Goal: Transaction & Acquisition: Obtain resource

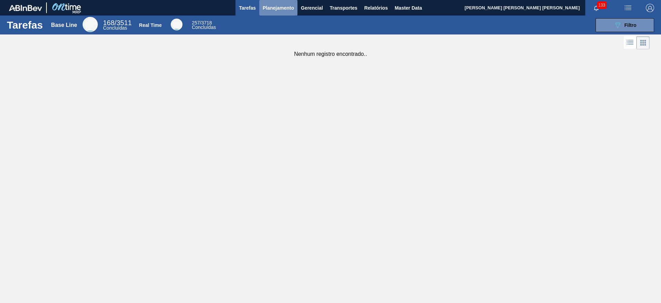
click at [286, 5] on span "Planejamento" at bounding box center [278, 8] width 31 height 8
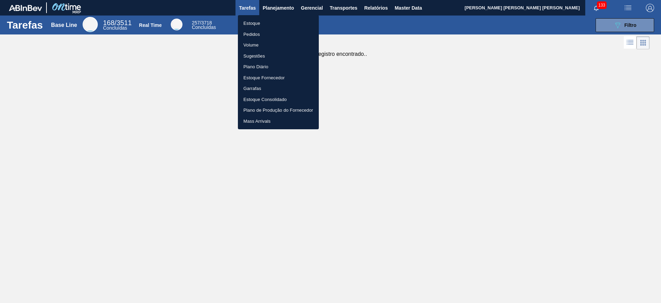
click at [288, 20] on li "Estoque" at bounding box center [278, 23] width 81 height 11
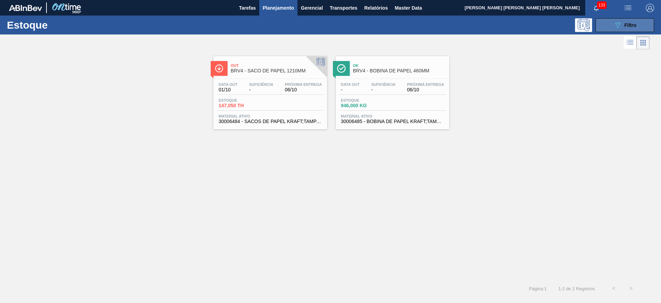
click at [624, 21] on div "089F7B8B-B2A5-4AFE-B5C0-19BA573D28AC Filtro" at bounding box center [625, 25] width 23 height 8
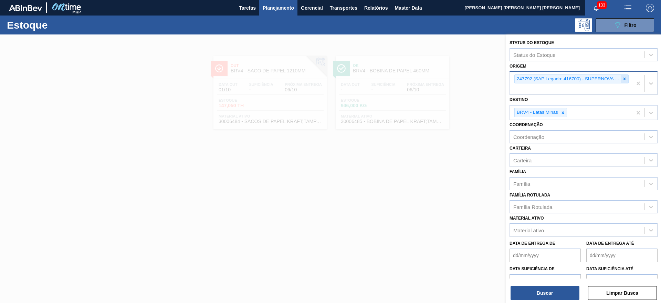
click at [621, 78] on div at bounding box center [625, 79] width 8 height 9
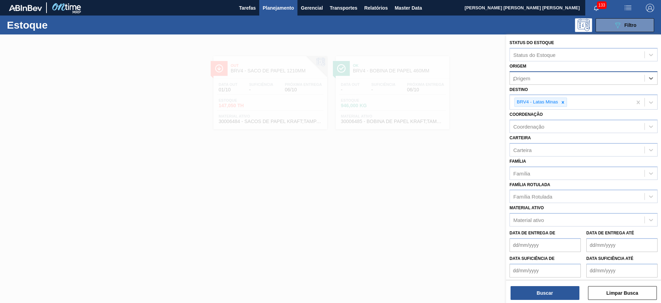
type input "pp"
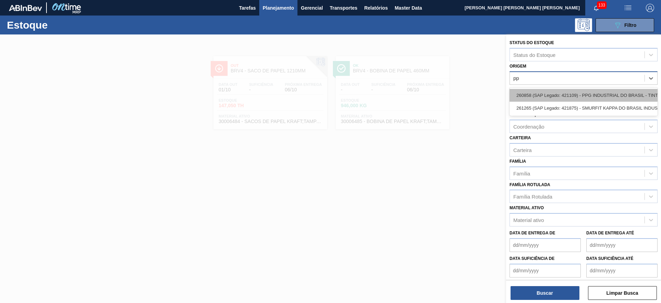
click at [620, 90] on div "260858 (SAP Legado: 421109) - PPG INDUSTRIAL DO BRASIL - TINTAS" at bounding box center [584, 95] width 148 height 13
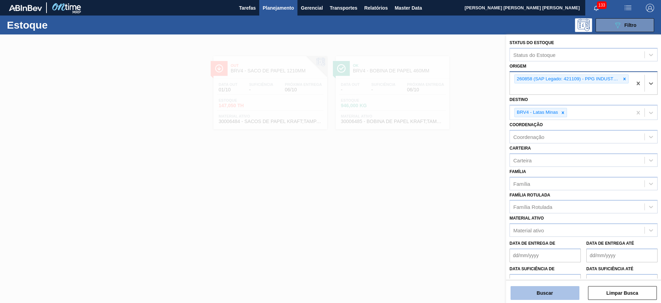
click at [556, 290] on button "Buscar" at bounding box center [545, 293] width 69 height 14
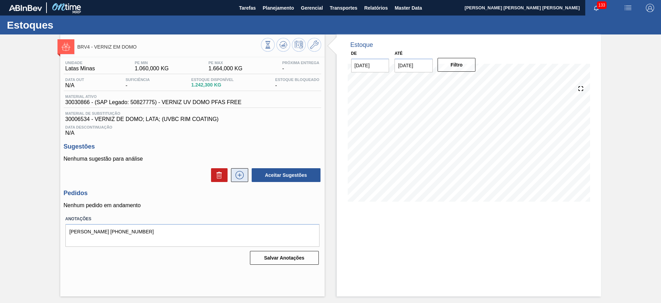
click at [245, 172] on button at bounding box center [239, 175] width 17 height 14
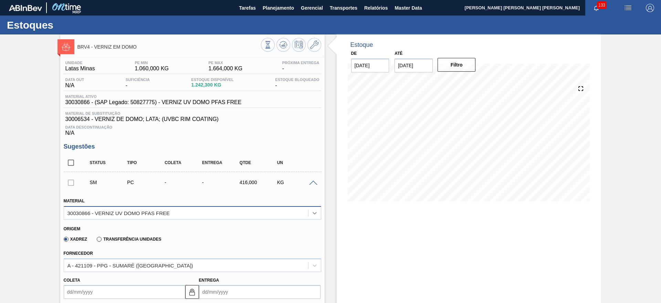
scroll to position [129, 0]
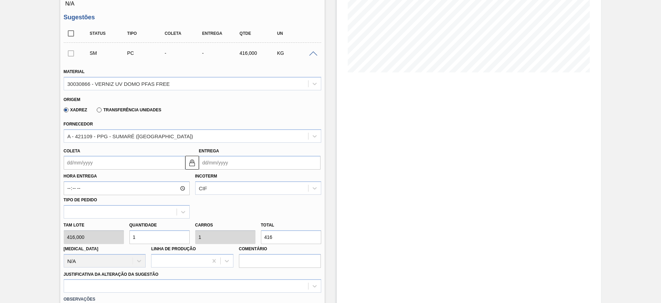
click at [234, 165] on input "Entrega" at bounding box center [260, 163] width 122 height 14
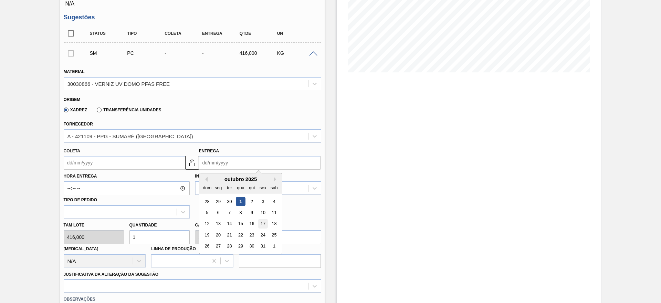
click at [262, 221] on div "17" at bounding box center [262, 223] width 9 height 9
type input "[DATE]"
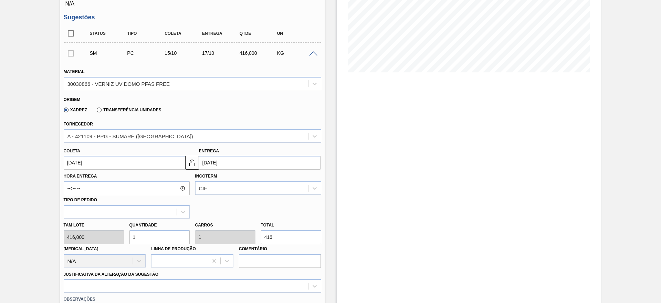
scroll to position [215, 0]
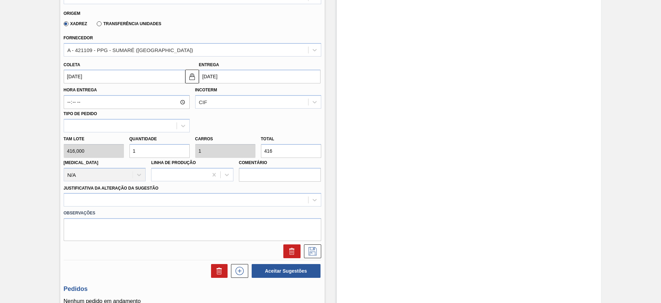
click at [169, 147] on input "1" at bounding box center [159, 151] width 60 height 14
type input "0"
type input "2"
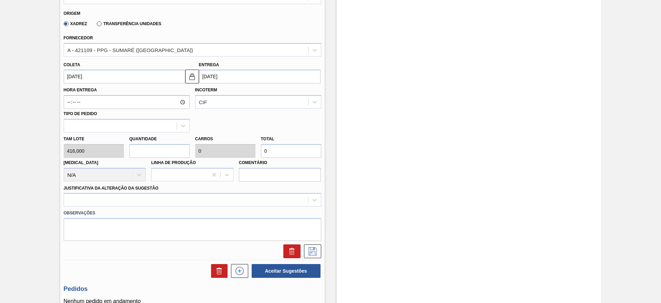
type input "832"
type input "2"
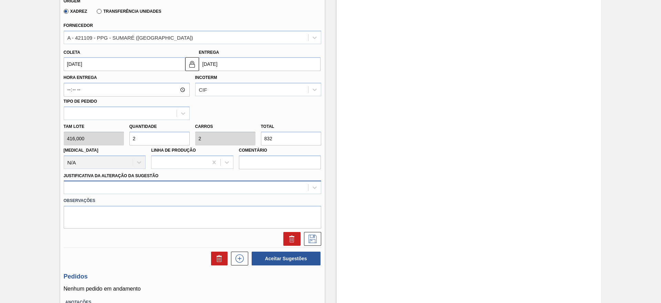
click at [159, 194] on div at bounding box center [193, 186] width 258 height 13
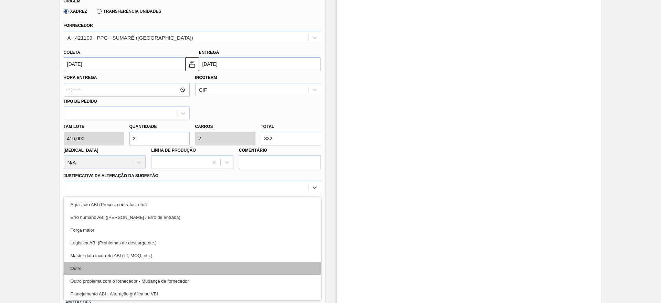
click at [116, 264] on div "Outro" at bounding box center [193, 268] width 258 height 13
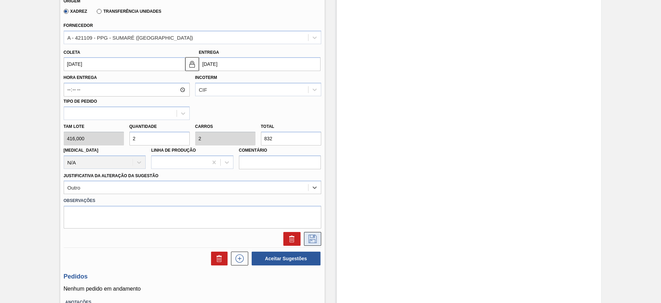
click at [313, 238] on icon at bounding box center [312, 239] width 11 height 8
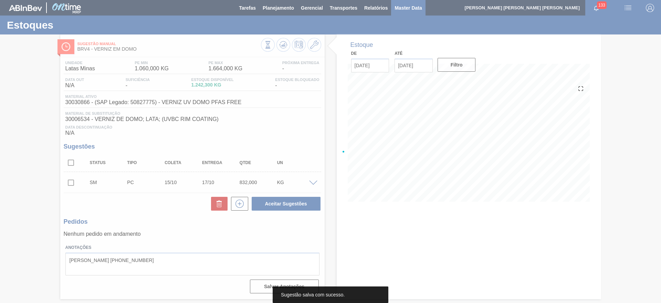
scroll to position [0, 0]
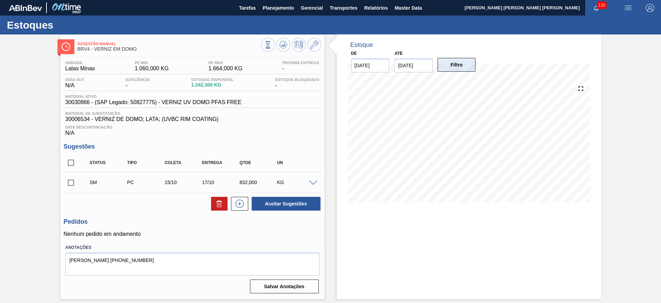
click at [461, 70] on button "Filtro" at bounding box center [457, 65] width 38 height 14
click at [426, 68] on input "15/10/2025" at bounding box center [414, 66] width 38 height 14
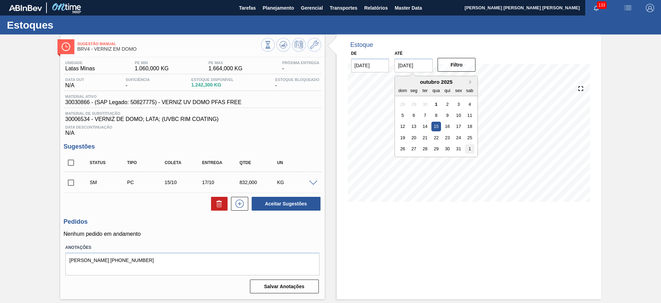
click at [470, 147] on div "1" at bounding box center [469, 148] width 9 height 9
type input "01/11/2025"
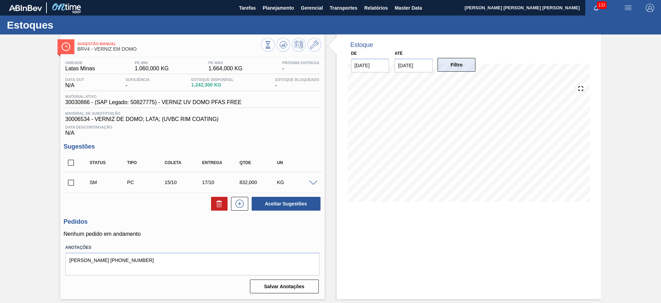
click at [459, 66] on button "Filtro" at bounding box center [457, 65] width 38 height 14
click at [280, 48] on icon at bounding box center [283, 45] width 8 height 8
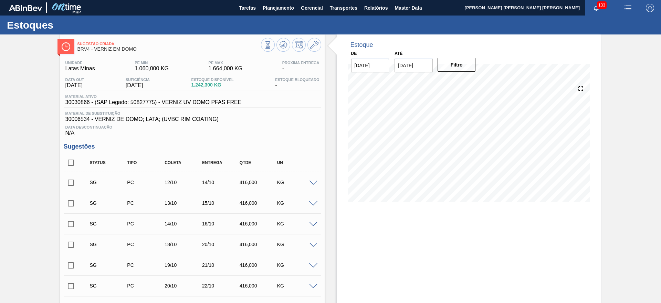
click at [69, 161] on input "checkbox" at bounding box center [71, 162] width 14 height 14
checkbox input "true"
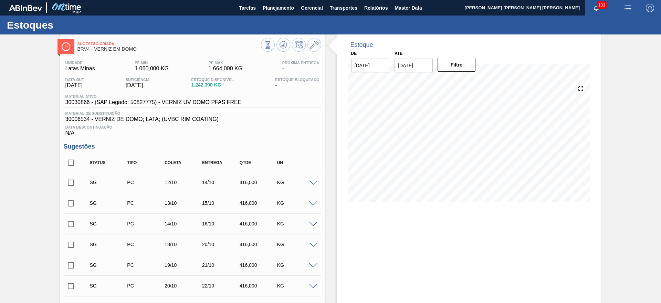
checkbox input "true"
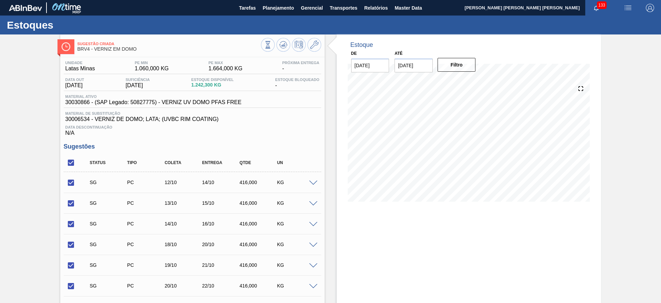
scroll to position [141, 0]
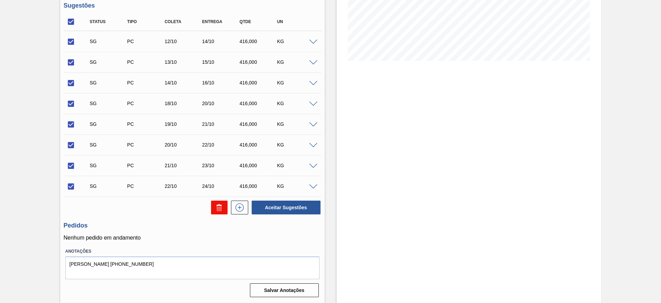
click at [224, 203] on button at bounding box center [219, 207] width 17 height 14
checkbox input "false"
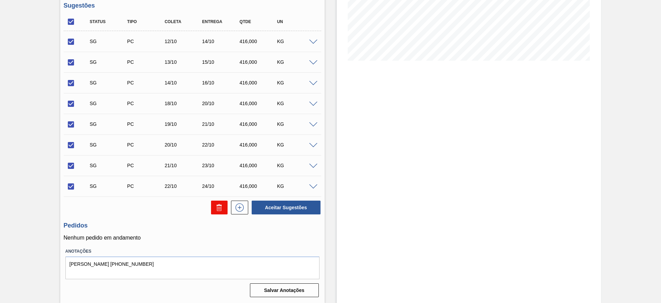
checkbox input "false"
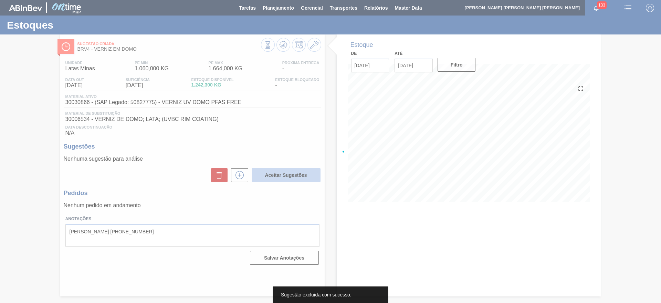
scroll to position [0, 0]
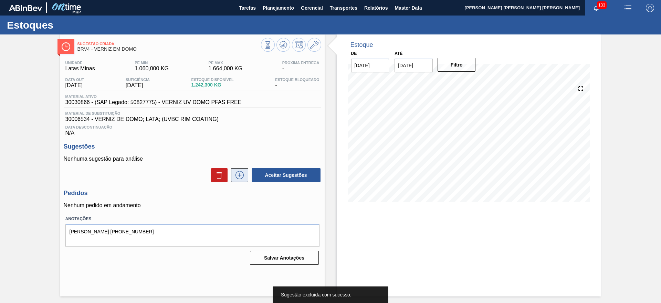
click at [242, 171] on icon at bounding box center [239, 175] width 11 height 8
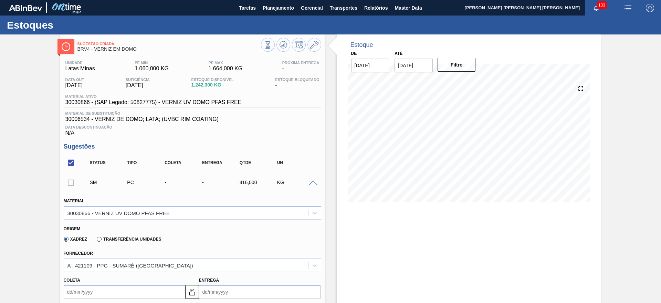
scroll to position [129, 0]
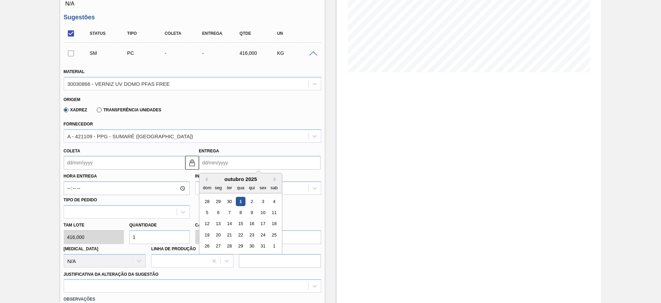
click at [233, 163] on input "Entrega" at bounding box center [260, 163] width 122 height 14
click at [261, 225] on div "17" at bounding box center [262, 223] width 9 height 9
type input "15/10/2025"
type input "17/10/2025"
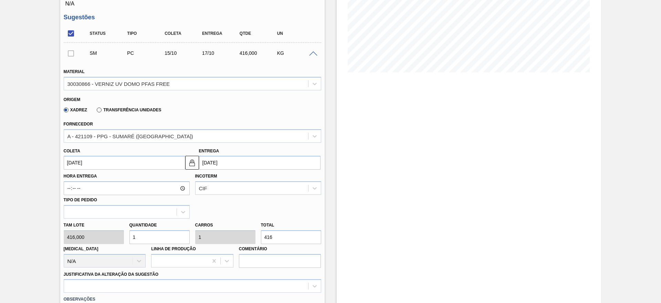
click at [158, 242] on input "1" at bounding box center [159, 237] width 60 height 14
type input "0"
type input "2"
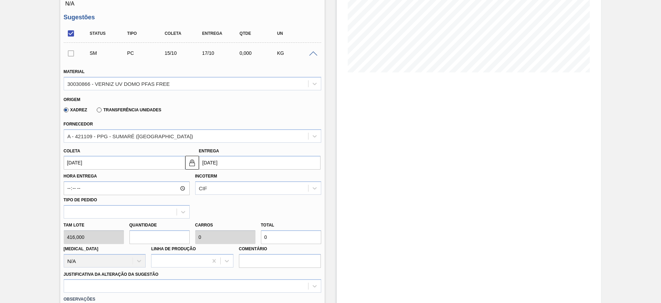
type input "832"
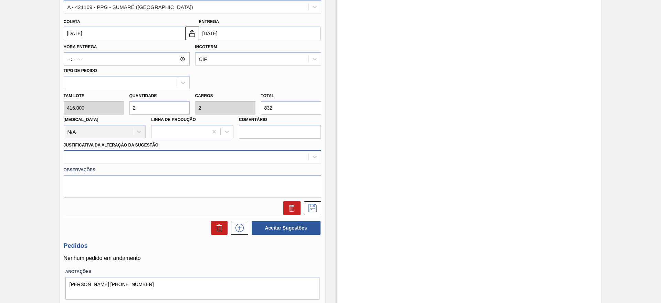
type input "2"
click at [116, 157] on div at bounding box center [186, 157] width 244 height 10
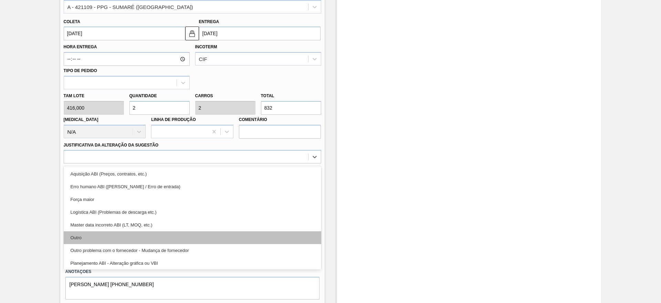
click at [91, 241] on div "Outro" at bounding box center [193, 237] width 258 height 13
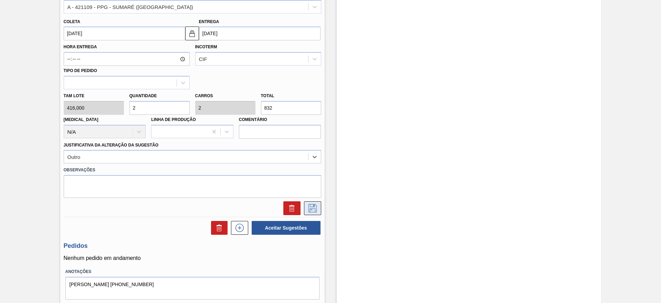
click at [313, 210] on icon at bounding box center [312, 208] width 11 height 8
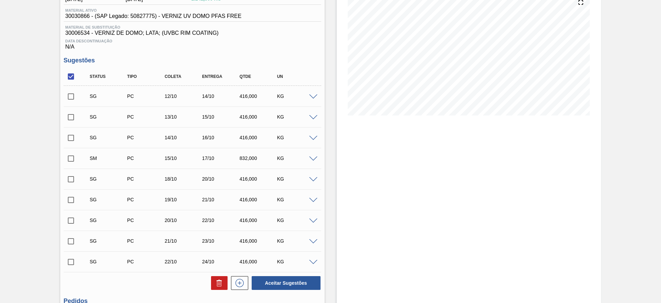
scroll to position [162, 0]
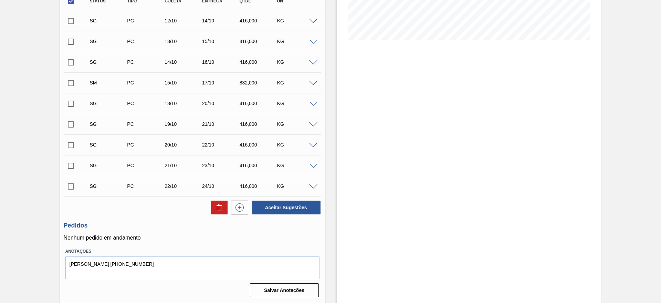
click at [70, 84] on input "checkbox" at bounding box center [71, 83] width 14 height 14
checkbox input "true"
click at [270, 204] on button "Aceitar Sugestões" at bounding box center [286, 207] width 69 height 14
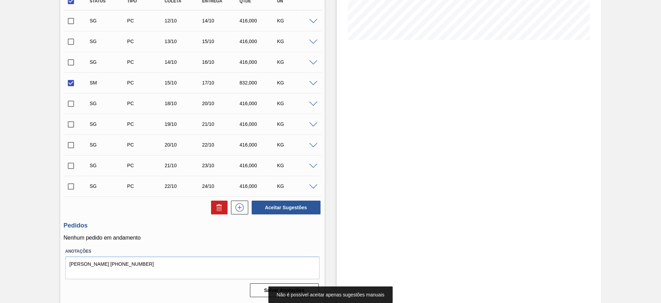
scroll to position [75, 0]
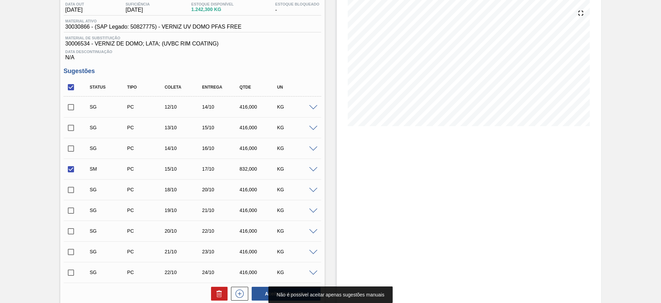
click at [68, 85] on input "checkbox" at bounding box center [71, 87] width 14 height 14
checkbox input "false"
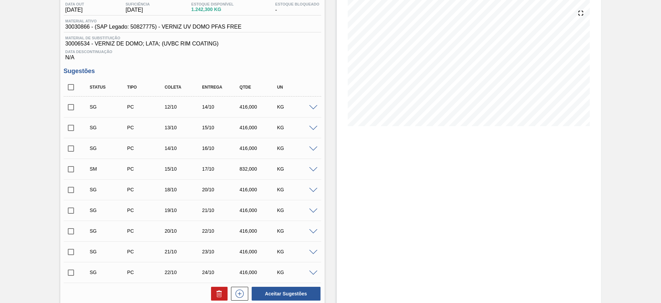
click at [70, 85] on input "checkbox" at bounding box center [71, 87] width 14 height 14
checkbox input "true"
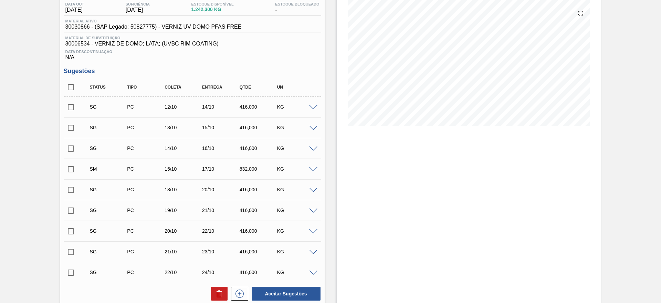
checkbox input "true"
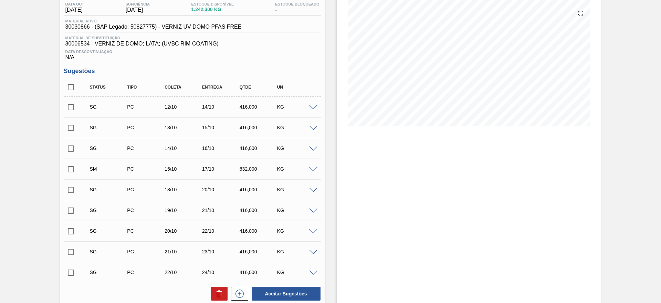
checkbox input "true"
click at [73, 164] on input "checkbox" at bounding box center [71, 169] width 14 height 14
click at [218, 288] on button at bounding box center [219, 294] width 17 height 14
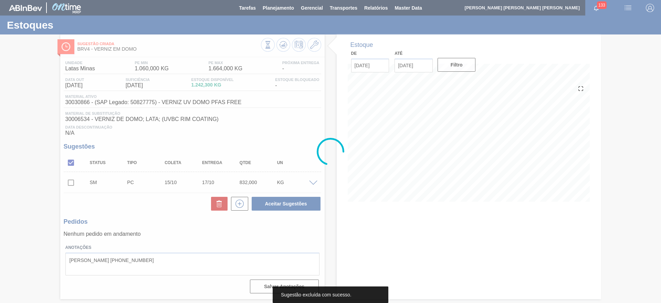
scroll to position [0, 0]
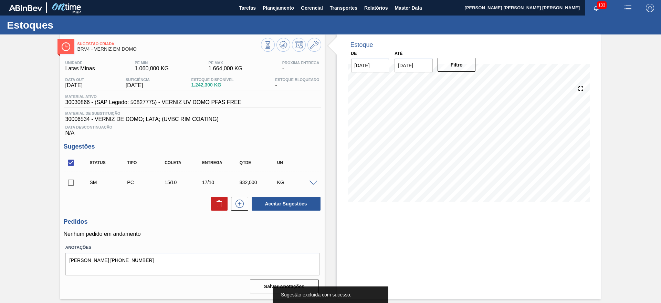
click at [75, 181] on input "checkbox" at bounding box center [71, 182] width 14 height 14
checkbox input "true"
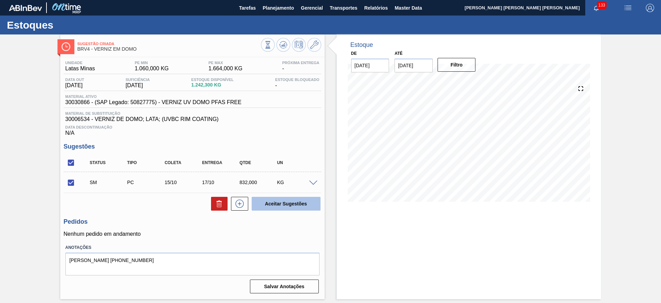
click at [281, 205] on button "Aceitar Sugestões" at bounding box center [286, 204] width 69 height 14
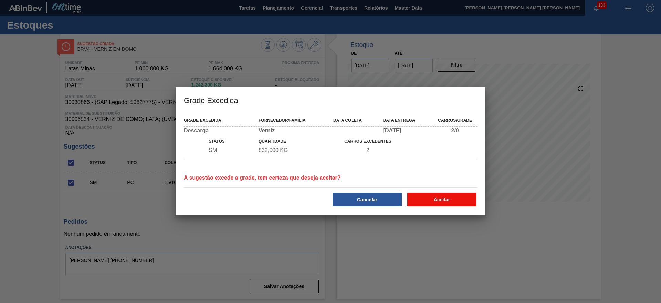
click at [429, 200] on button "Aceitar" at bounding box center [441, 200] width 69 height 14
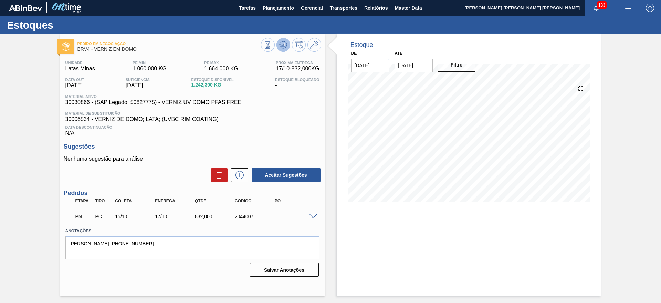
click at [287, 42] on icon at bounding box center [283, 45] width 8 height 8
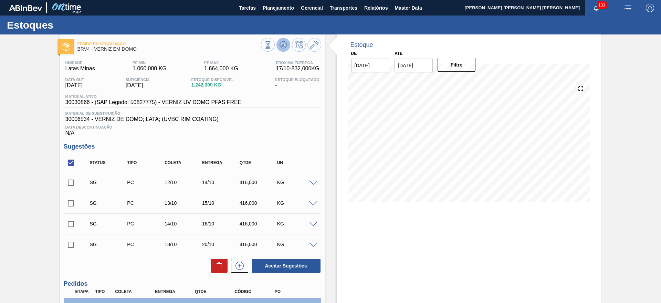
click at [286, 46] on icon at bounding box center [283, 45] width 8 height 8
click at [287, 43] on button at bounding box center [284, 45] width 14 height 14
click at [283, 47] on icon at bounding box center [283, 45] width 8 height 8
click at [69, 163] on input "checkbox" at bounding box center [71, 162] width 14 height 14
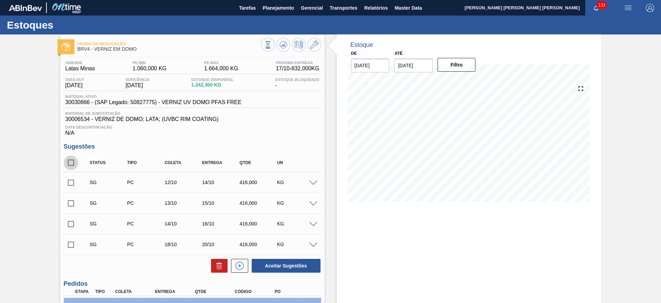
click at [73, 161] on input "checkbox" at bounding box center [71, 162] width 14 height 14
checkbox input "true"
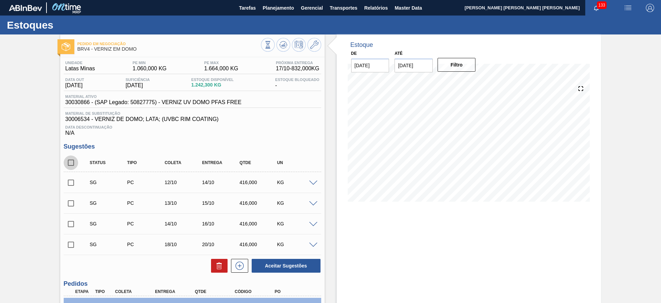
checkbox input "true"
click at [214, 267] on button at bounding box center [219, 266] width 17 height 14
checkbox input "false"
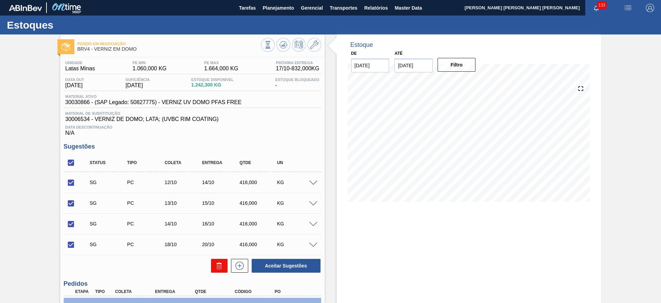
checkbox input "false"
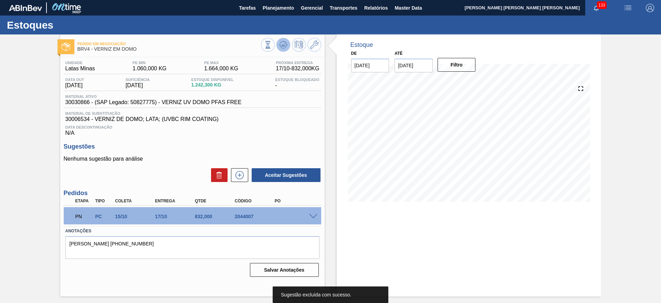
click at [278, 43] on button at bounding box center [284, 45] width 14 height 14
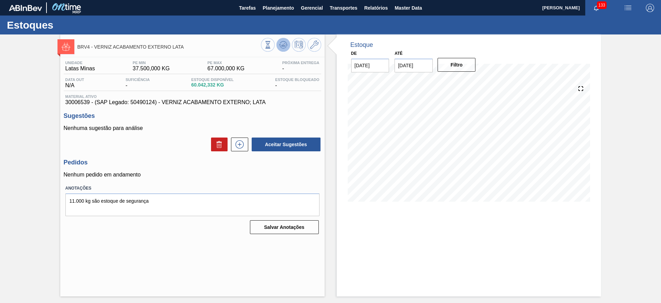
click at [287, 44] on icon at bounding box center [283, 45] width 8 height 8
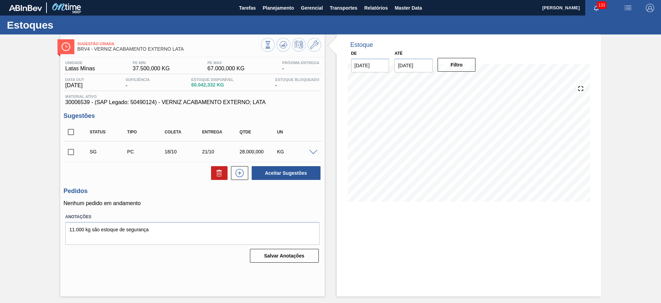
click at [314, 153] on span at bounding box center [313, 152] width 8 height 5
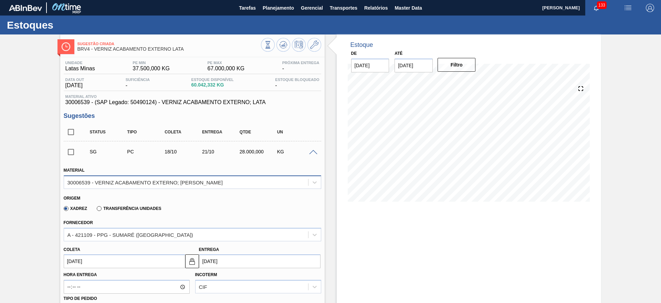
scroll to position [129, 0]
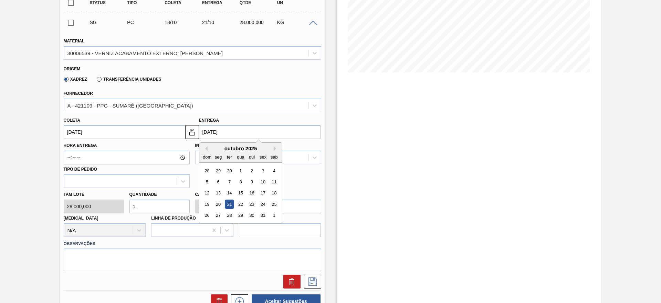
click at [219, 132] on input "21/10/2025" at bounding box center [260, 132] width 122 height 14
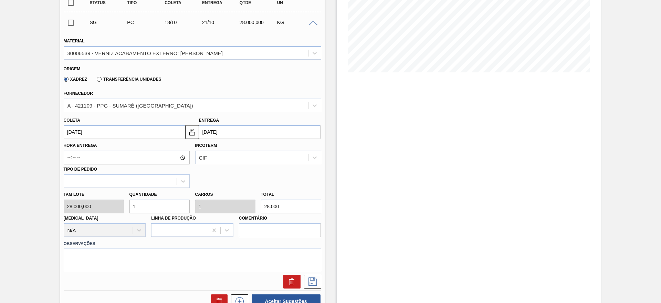
click at [162, 207] on input "1" at bounding box center [159, 206] width 60 height 14
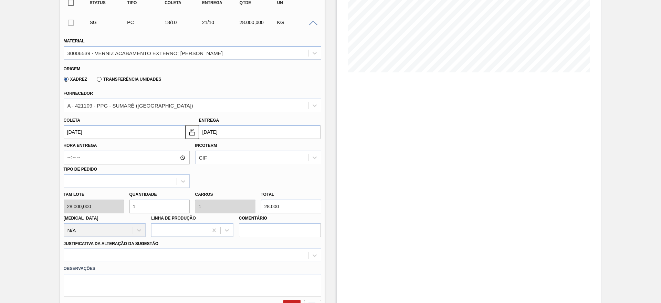
click at [255, 210] on div "Tam lote 28.000,000 Quantidade 1 Carros 1 Total 28.000 Doca N/A Linha de Produç…" at bounding box center [192, 212] width 263 height 49
type input "0"
type input "11"
type input "0,004"
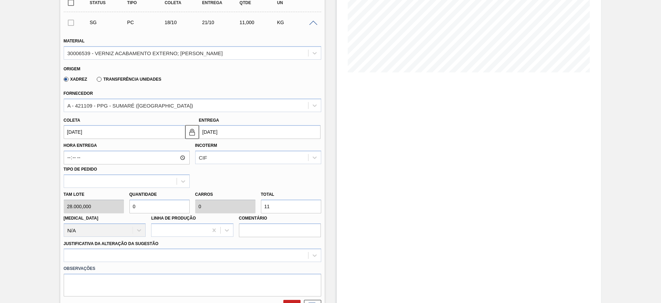
type input "0,004"
type input "110"
type input "0,039"
type input "1.100"
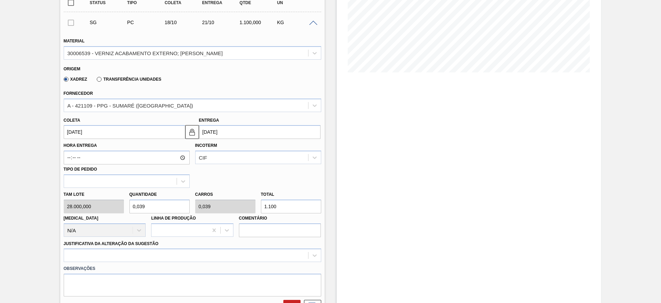
type input "0,393"
type input "11.000"
click at [122, 251] on div at bounding box center [193, 254] width 258 height 13
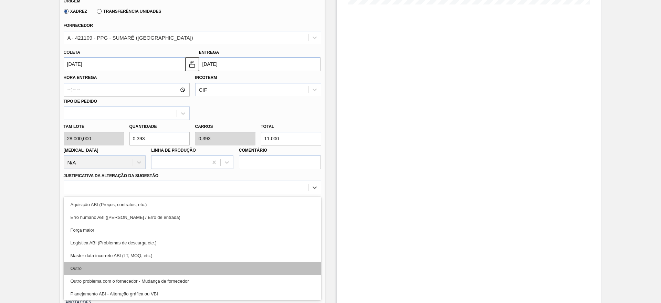
click at [98, 268] on div "Outro" at bounding box center [193, 268] width 258 height 13
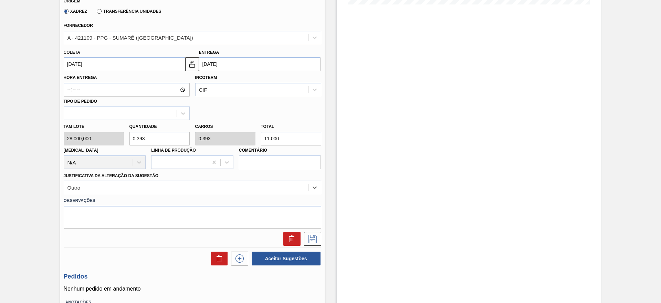
scroll to position [248, 0]
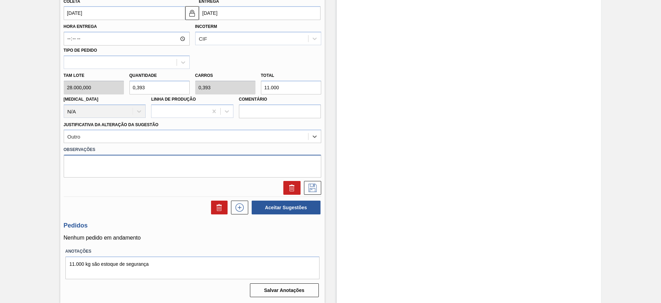
click at [111, 165] on textarea at bounding box center [193, 166] width 258 height 23
type textarea "Estoque em totes de emergencia."
click at [307, 187] on icon at bounding box center [312, 188] width 11 height 8
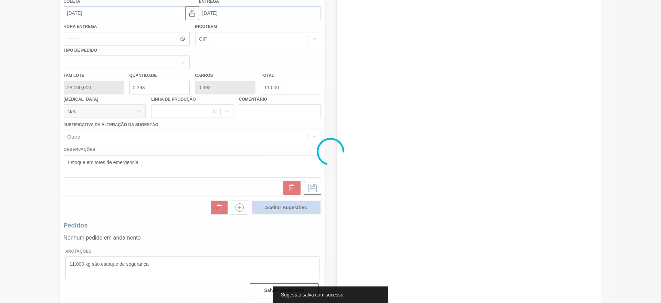
scroll to position [0, 0]
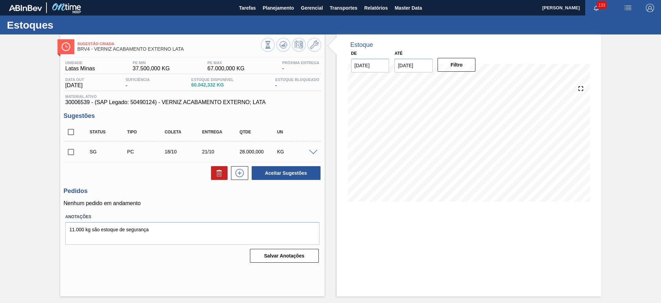
click at [74, 154] on input "checkbox" at bounding box center [71, 152] width 14 height 14
click at [260, 175] on button "Aceitar Sugestões" at bounding box center [286, 173] width 69 height 14
checkbox input "false"
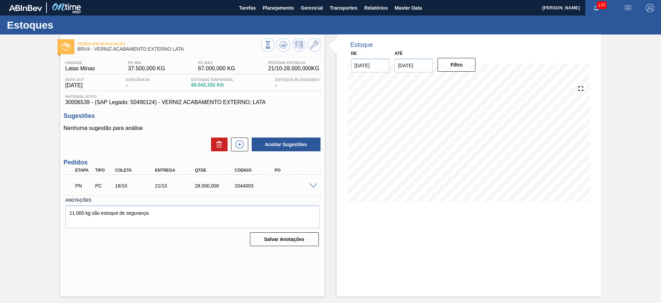
click at [314, 187] on div "PN PC 18/10 21/10 28.000,000 2044003" at bounding box center [193, 184] width 258 height 17
click at [313, 185] on span at bounding box center [313, 185] width 8 height 5
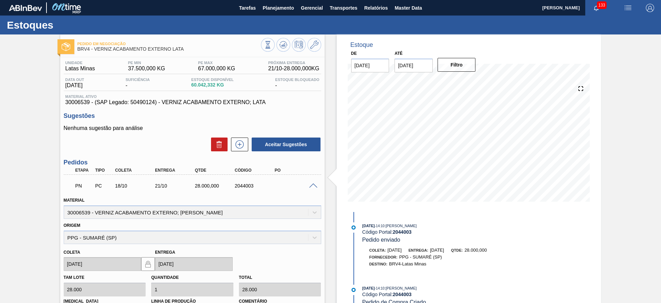
scroll to position [116, 0]
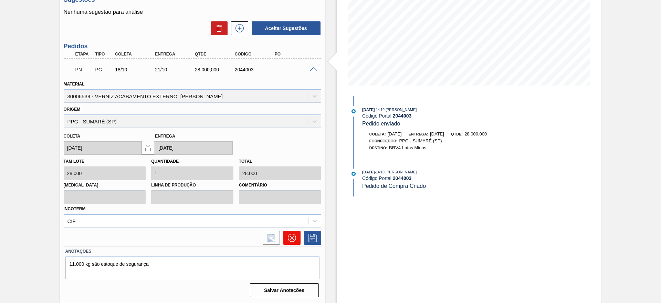
click at [296, 232] on button at bounding box center [291, 238] width 17 height 14
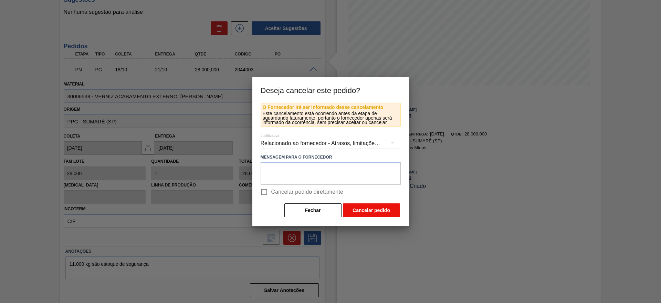
click at [367, 209] on button "Cancelar pedido" at bounding box center [371, 210] width 57 height 14
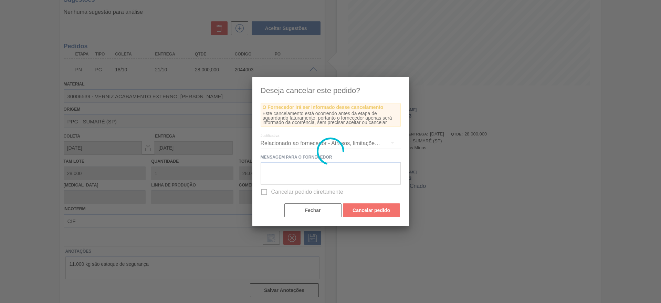
scroll to position [0, 0]
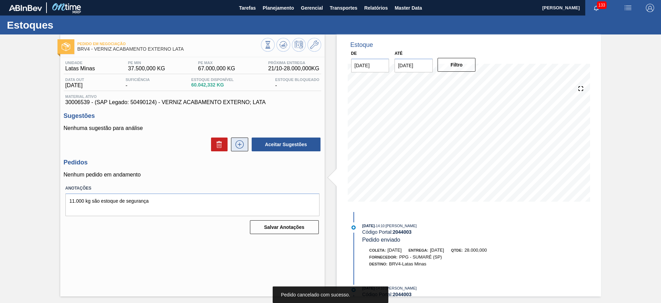
click at [239, 139] on button at bounding box center [239, 144] width 17 height 14
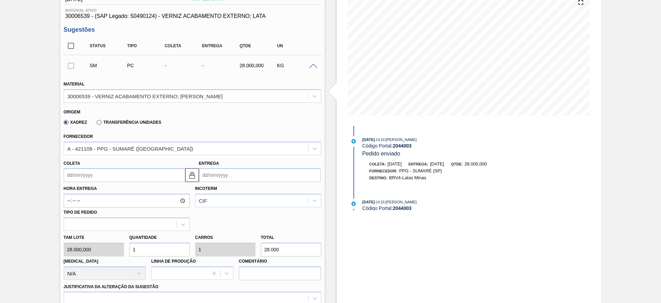
scroll to position [129, 0]
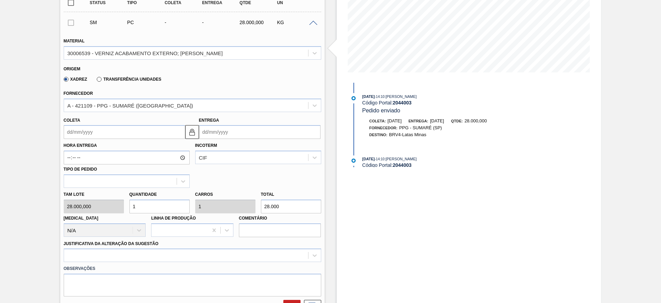
click at [235, 131] on input "Entrega" at bounding box center [260, 132] width 122 height 14
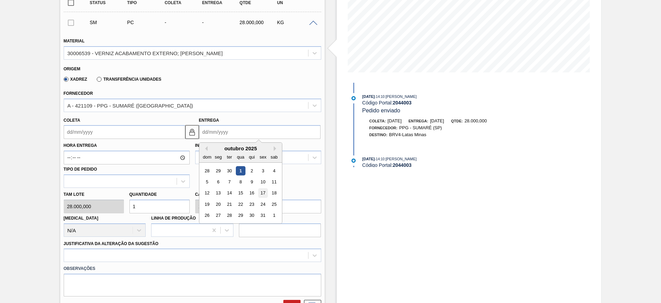
click at [264, 194] on div "17" at bounding box center [262, 192] width 9 height 9
type input "14/10/2025"
type input "17/10/2025"
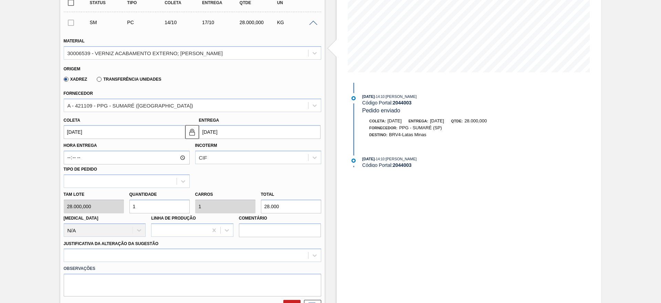
click at [167, 207] on input "1" at bounding box center [159, 206] width 60 height 14
click at [246, 207] on div "Tam lote 28.000,000 Quantidade 1 Carros 1 Total 28.000 Doca N/A Linha de Produç…" at bounding box center [192, 212] width 263 height 49
type input "0"
type input "11.000"
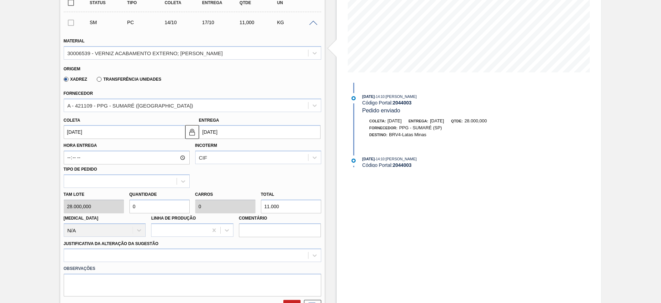
type input "0,393"
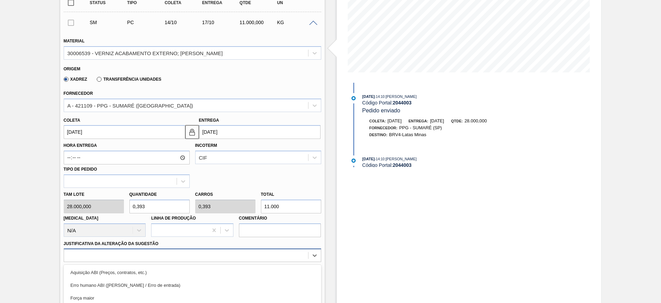
click at [199, 252] on div "option Master data incorreto ABI (LT, MOQ, etc.) focused, 5 of 18. 18 results a…" at bounding box center [193, 254] width 258 height 13
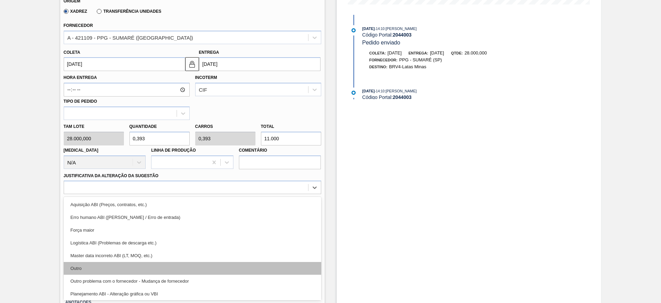
click at [115, 268] on div "Outro" at bounding box center [193, 268] width 258 height 13
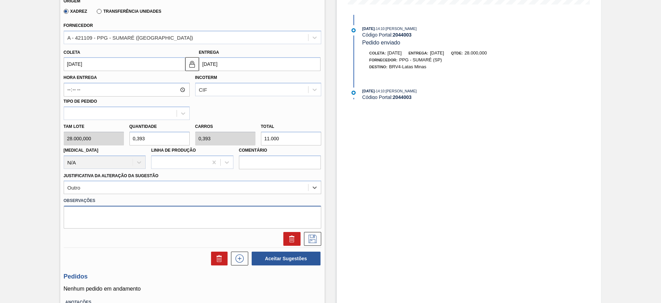
click at [134, 214] on textarea at bounding box center [193, 217] width 258 height 23
type textarea "Estoque em totes - emergancia"
click at [313, 241] on icon at bounding box center [312, 239] width 11 height 8
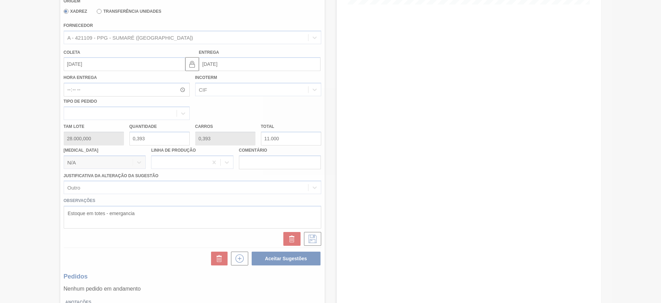
scroll to position [0, 0]
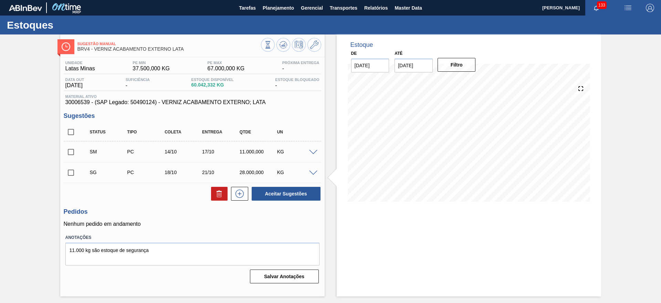
click at [69, 151] on input "checkbox" at bounding box center [71, 152] width 14 height 14
checkbox input "true"
click at [290, 195] on button "Aceitar Sugestões" at bounding box center [286, 194] width 69 height 14
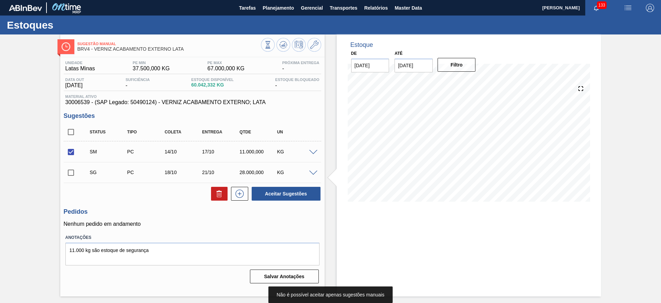
click at [75, 171] on input "checkbox" at bounding box center [71, 172] width 14 height 14
checkbox input "true"
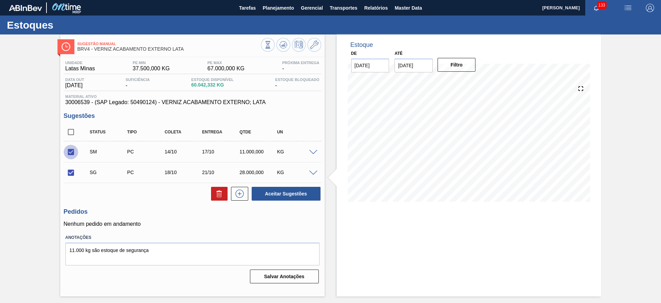
click at [72, 154] on input "checkbox" at bounding box center [71, 152] width 14 height 14
checkbox input "false"
click at [220, 186] on div "Aceitar Sugestões" at bounding box center [193, 193] width 258 height 15
click at [220, 189] on icon at bounding box center [219, 193] width 8 height 8
checkbox input "false"
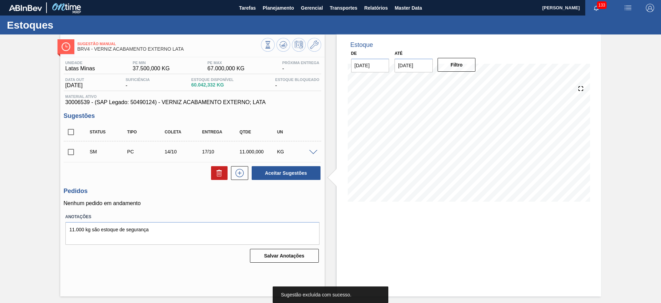
click at [73, 152] on input "checkbox" at bounding box center [71, 152] width 14 height 14
checkbox input "true"
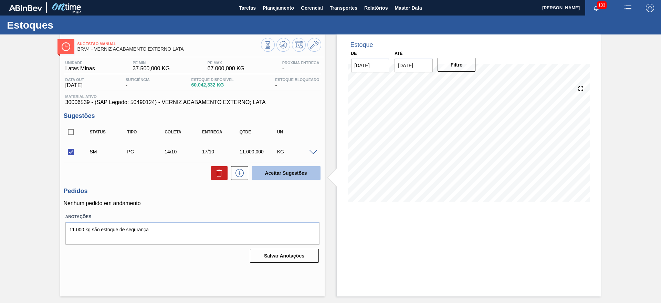
click at [286, 169] on button "Aceitar Sugestões" at bounding box center [286, 173] width 69 height 14
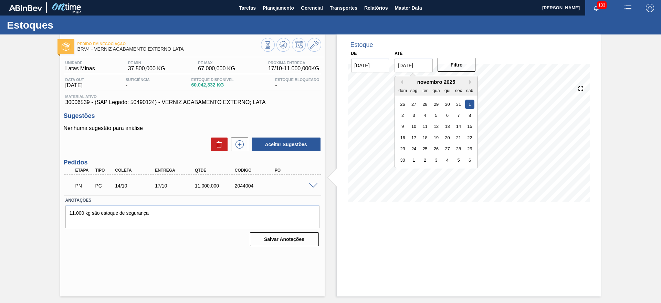
click at [411, 66] on input "01/11/2025" at bounding box center [414, 66] width 38 height 14
click at [281, 44] on icon at bounding box center [283, 45] width 8 height 8
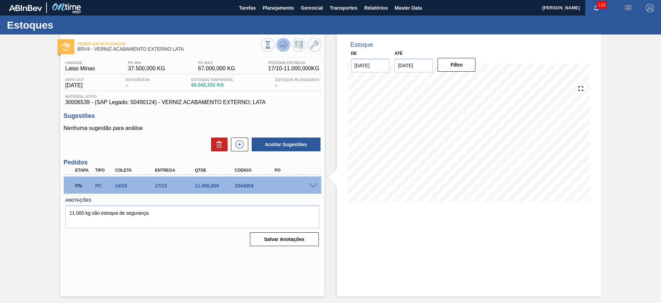
click at [281, 38] on button at bounding box center [284, 45] width 14 height 14
click at [242, 147] on icon at bounding box center [240, 144] width 8 height 8
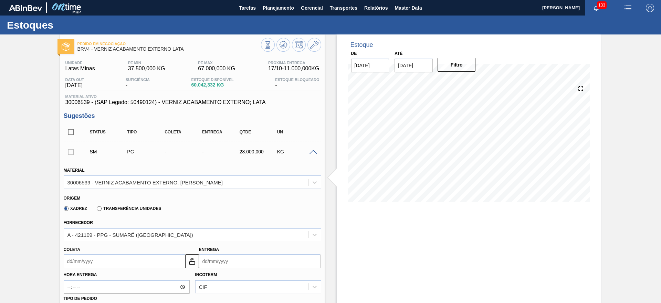
scroll to position [129, 0]
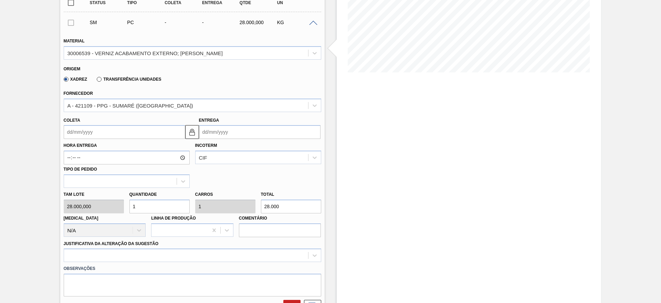
click at [235, 133] on input "Entrega" at bounding box center [260, 132] width 122 height 14
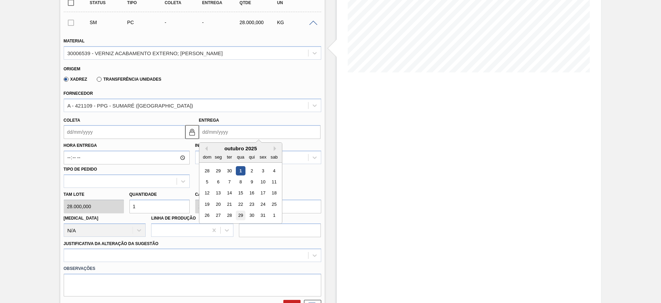
click at [240, 215] on div "29" at bounding box center [240, 215] width 9 height 9
type input "26/10/2025"
type input "29/10/2025"
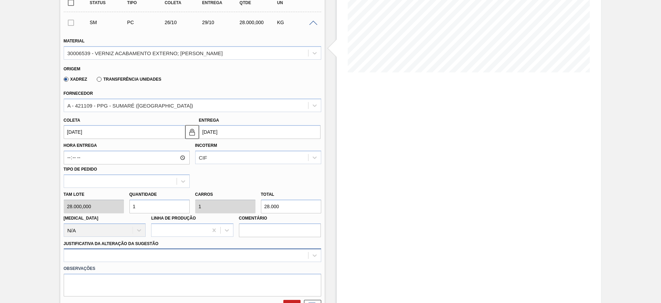
click at [128, 259] on div at bounding box center [193, 254] width 258 height 13
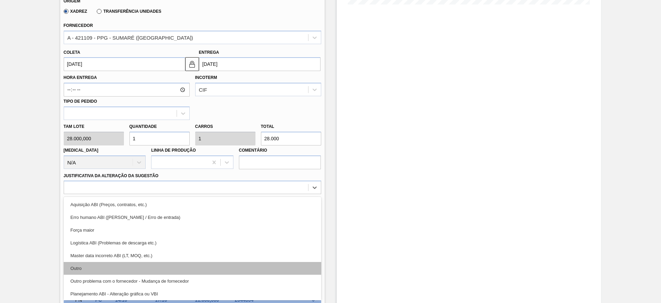
click at [99, 267] on div "Outro" at bounding box center [193, 268] width 258 height 13
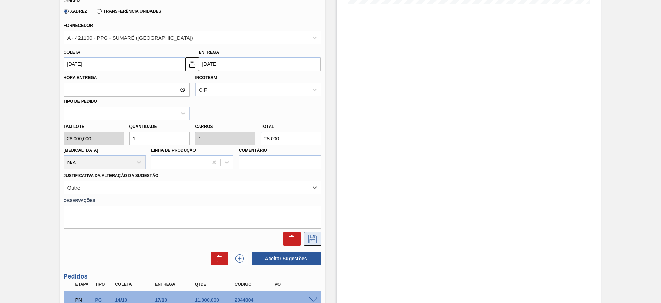
click at [309, 242] on icon at bounding box center [312, 239] width 11 height 8
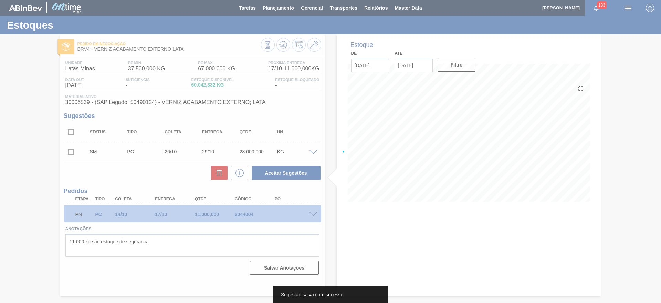
scroll to position [0, 0]
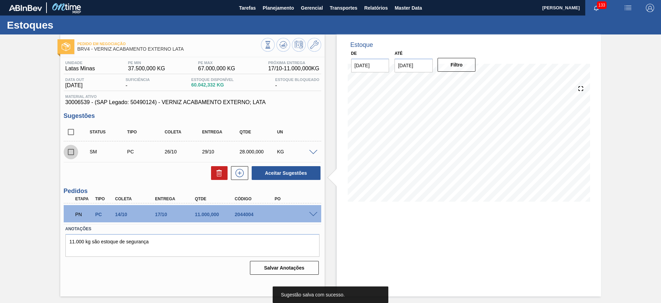
click at [66, 153] on input "checkbox" at bounding box center [71, 152] width 14 height 14
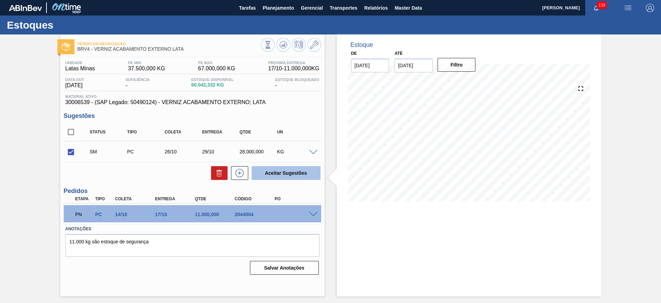
click at [268, 172] on button "Aceitar Sugestões" at bounding box center [286, 173] width 69 height 14
checkbox input "false"
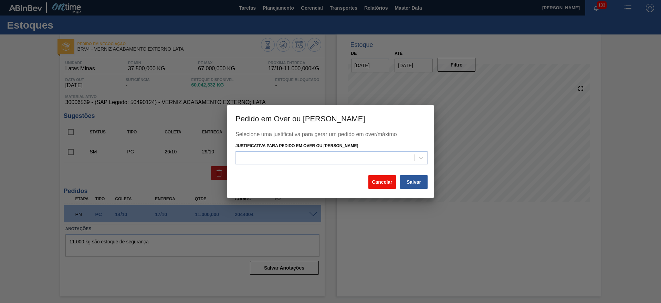
click at [384, 180] on button "Cancelar" at bounding box center [383, 182] width 28 height 14
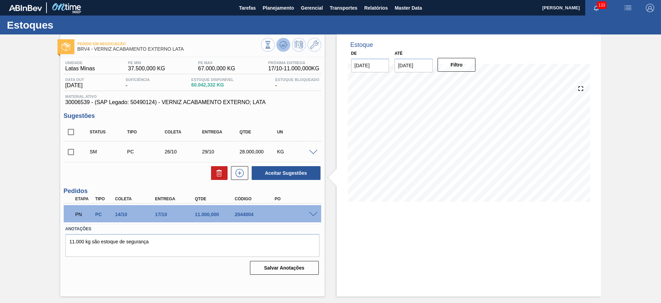
click at [283, 46] on icon at bounding box center [283, 45] width 8 height 8
click at [73, 151] on input "checkbox" at bounding box center [71, 152] width 14 height 14
click at [313, 152] on span at bounding box center [313, 152] width 8 height 5
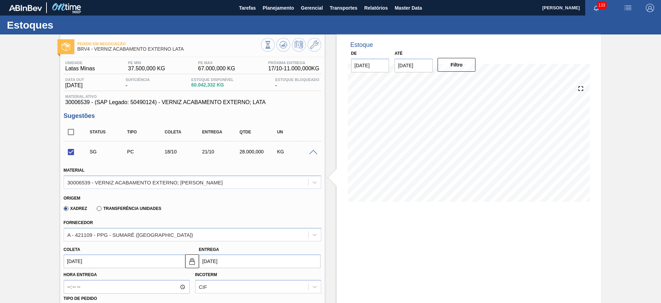
scroll to position [215, 0]
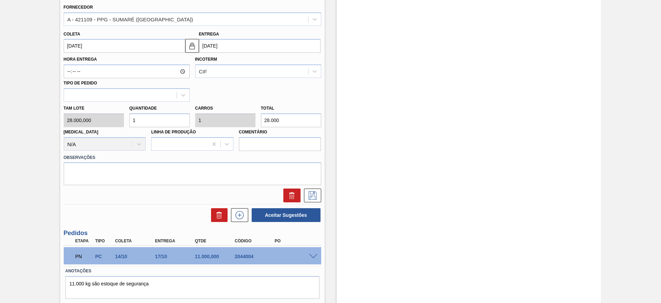
click at [229, 50] on input "21/10/2025" at bounding box center [260, 46] width 122 height 14
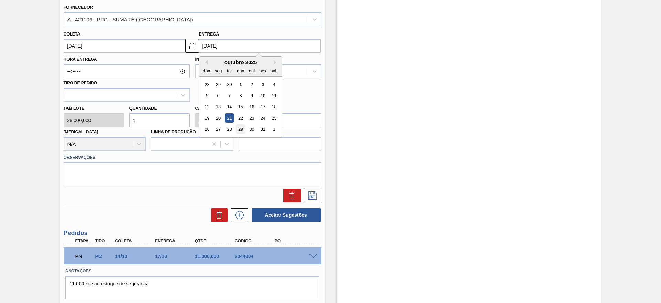
click at [242, 125] on div "29" at bounding box center [240, 129] width 9 height 9
checkbox input "false"
type input "26/10/2025"
type input "29/10/2025"
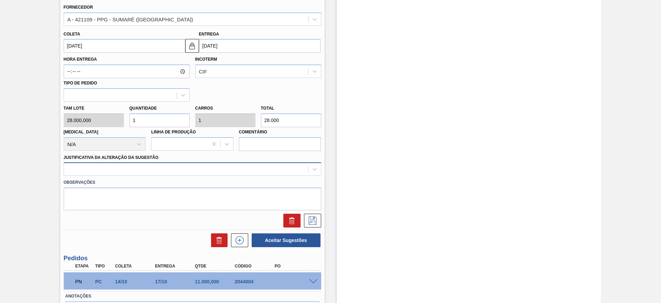
click at [129, 169] on div at bounding box center [186, 169] width 244 height 10
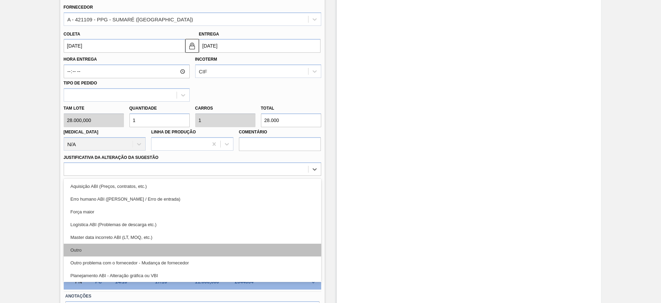
click at [92, 249] on div "Outro" at bounding box center [193, 249] width 258 height 13
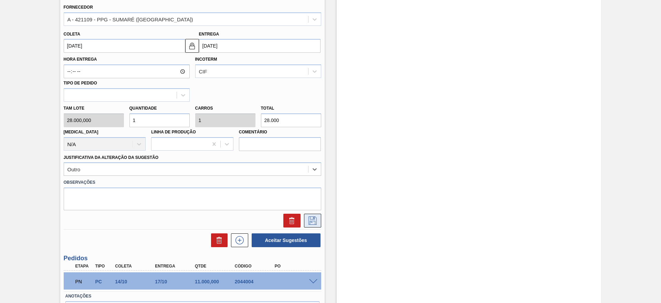
click at [310, 217] on icon at bounding box center [313, 220] width 8 height 8
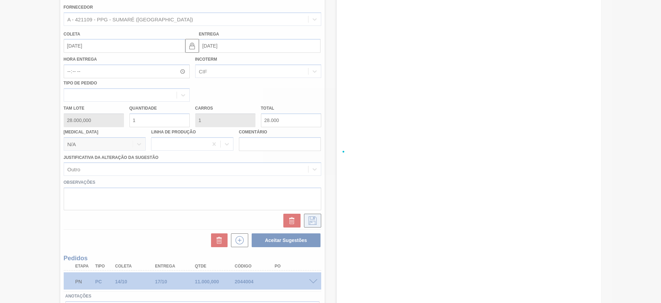
checkbox input "true"
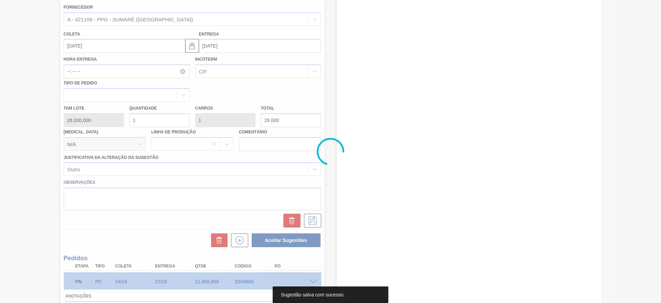
scroll to position [0, 0]
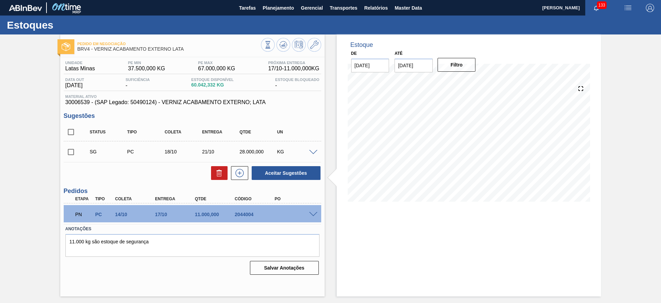
click at [72, 149] on input "checkbox" at bounding box center [71, 152] width 14 height 14
click at [317, 151] on span at bounding box center [313, 152] width 8 height 5
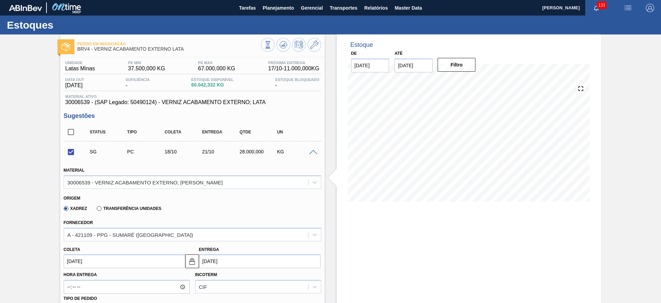
scroll to position [235, 0]
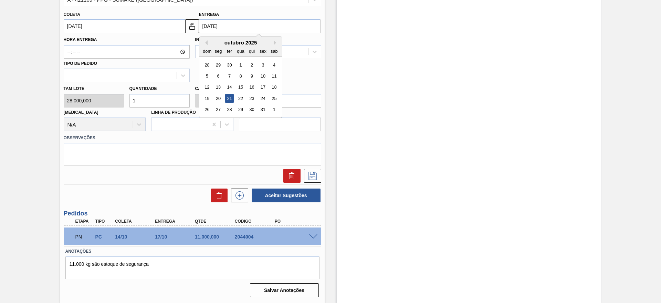
click at [222, 27] on input "21/10/2025" at bounding box center [260, 26] width 122 height 14
click at [242, 108] on div "29" at bounding box center [240, 109] width 9 height 9
checkbox input "false"
type input "26/10/2025"
type input "29/10/2025"
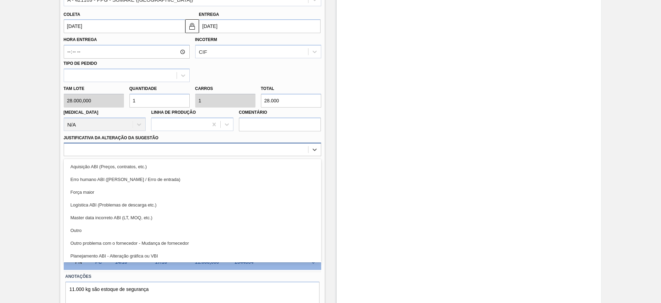
click at [199, 153] on div at bounding box center [186, 150] width 244 height 10
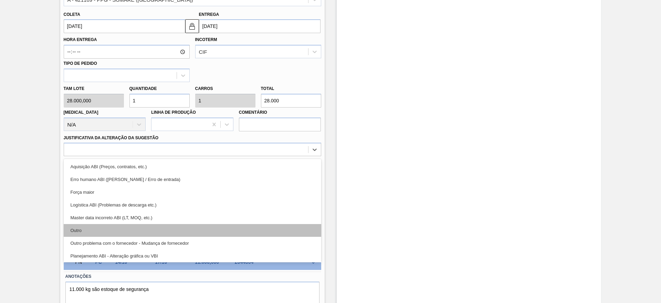
click at [91, 231] on div "Outro" at bounding box center [193, 230] width 258 height 13
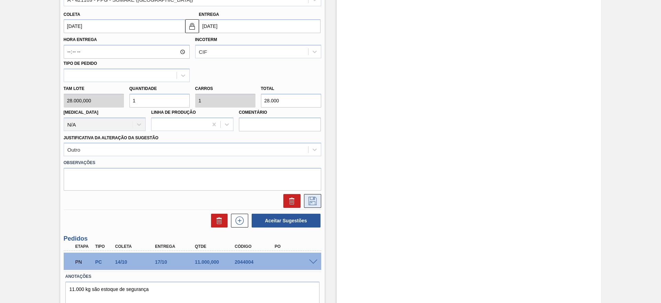
click at [315, 200] on icon at bounding box center [312, 201] width 11 height 8
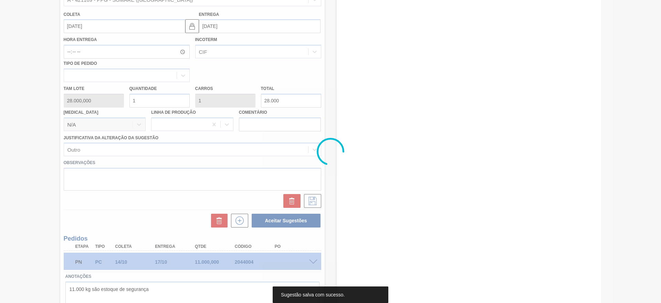
scroll to position [0, 0]
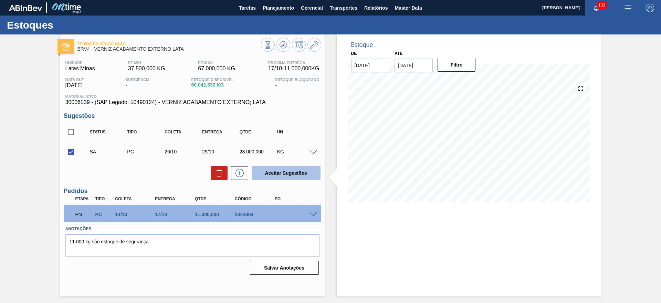
click at [293, 174] on button "Aceitar Sugestões" at bounding box center [286, 173] width 69 height 14
checkbox input "false"
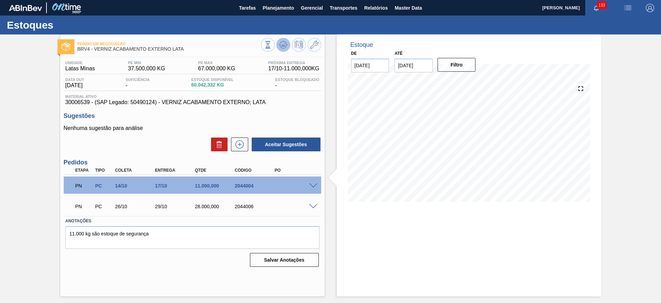
click at [287, 44] on icon at bounding box center [283, 45] width 8 height 8
click at [33, 159] on div "Pedido em Negociação BRV4 - VERNIZ ACABAMENTO EXTERNO LATA Unidade Latas Minas …" at bounding box center [330, 165] width 661 height 262
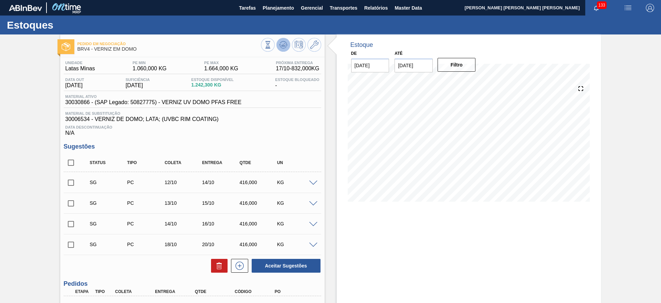
click at [284, 41] on icon at bounding box center [283, 45] width 8 height 8
click at [71, 160] on input "checkbox" at bounding box center [71, 162] width 14 height 14
checkbox input "true"
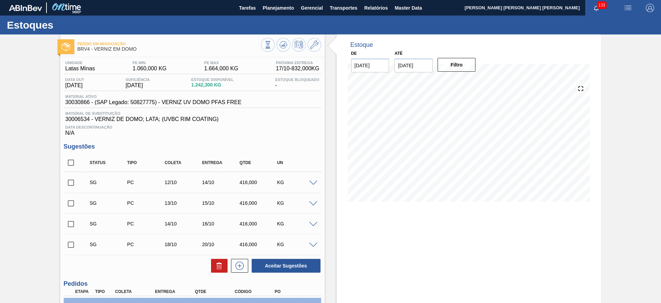
checkbox input "true"
click at [217, 262] on icon at bounding box center [219, 265] width 8 height 8
checkbox input "false"
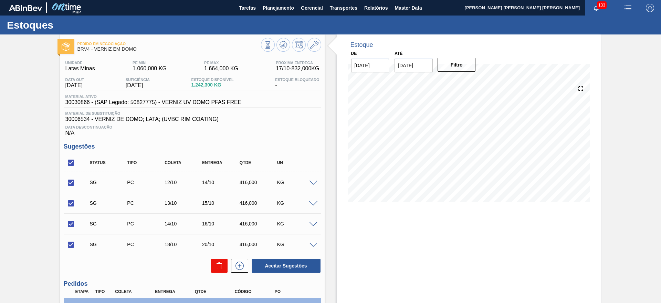
checkbox input "false"
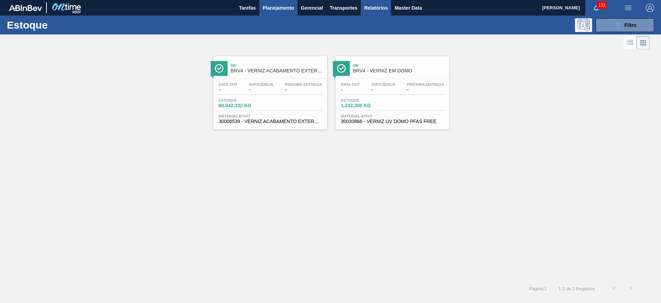
click at [365, 4] on span "Relatórios" at bounding box center [375, 8] width 23 height 8
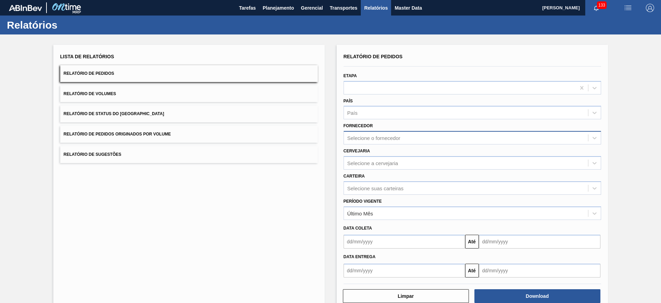
click at [368, 134] on div "Selecione o fornecedor" at bounding box center [466, 138] width 244 height 10
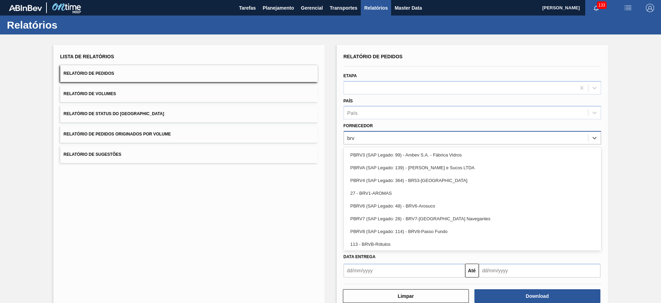
type input "brv4"
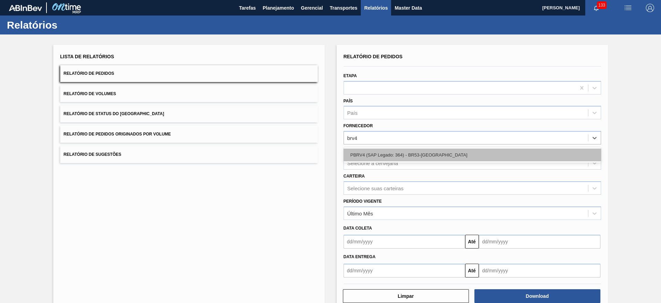
click at [396, 152] on div "PBRV4 (SAP Legado: 364) - BR53-[GEOGRAPHIC_DATA]" at bounding box center [473, 154] width 258 height 13
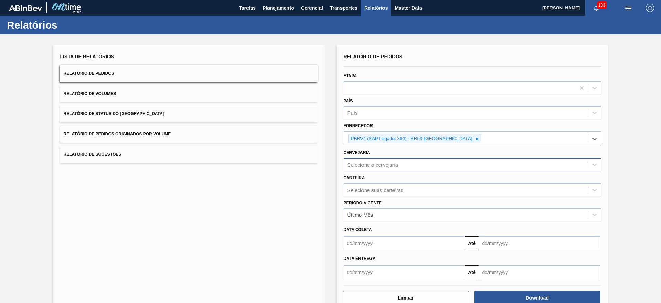
click at [396, 158] on div "Selecione a cervejaria" at bounding box center [473, 164] width 258 height 13
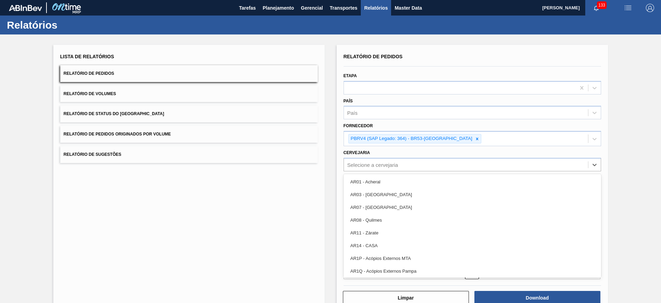
click at [331, 151] on div "Lista de Relatórios Relatório de Pedidos Relatório de Volumes Relatório de Stat…" at bounding box center [330, 177] width 661 height 286
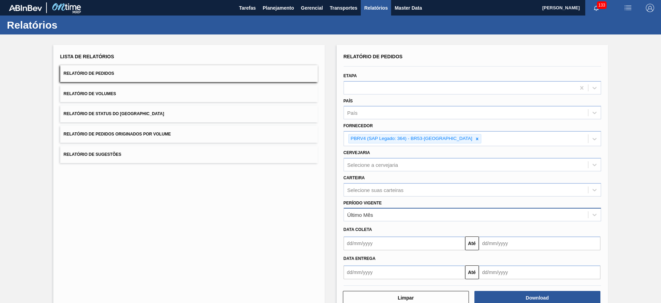
click at [382, 219] on div "Último Mês" at bounding box center [466, 215] width 244 height 10
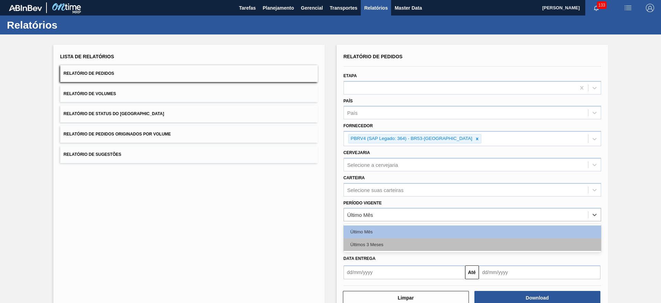
click at [382, 245] on div "Últimos 3 Meses" at bounding box center [473, 244] width 258 height 13
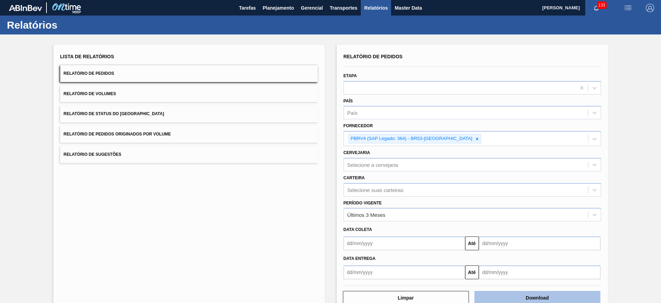
click at [531, 299] on button "Download" at bounding box center [538, 298] width 126 height 14
